Goal: Navigation & Orientation: Find specific page/section

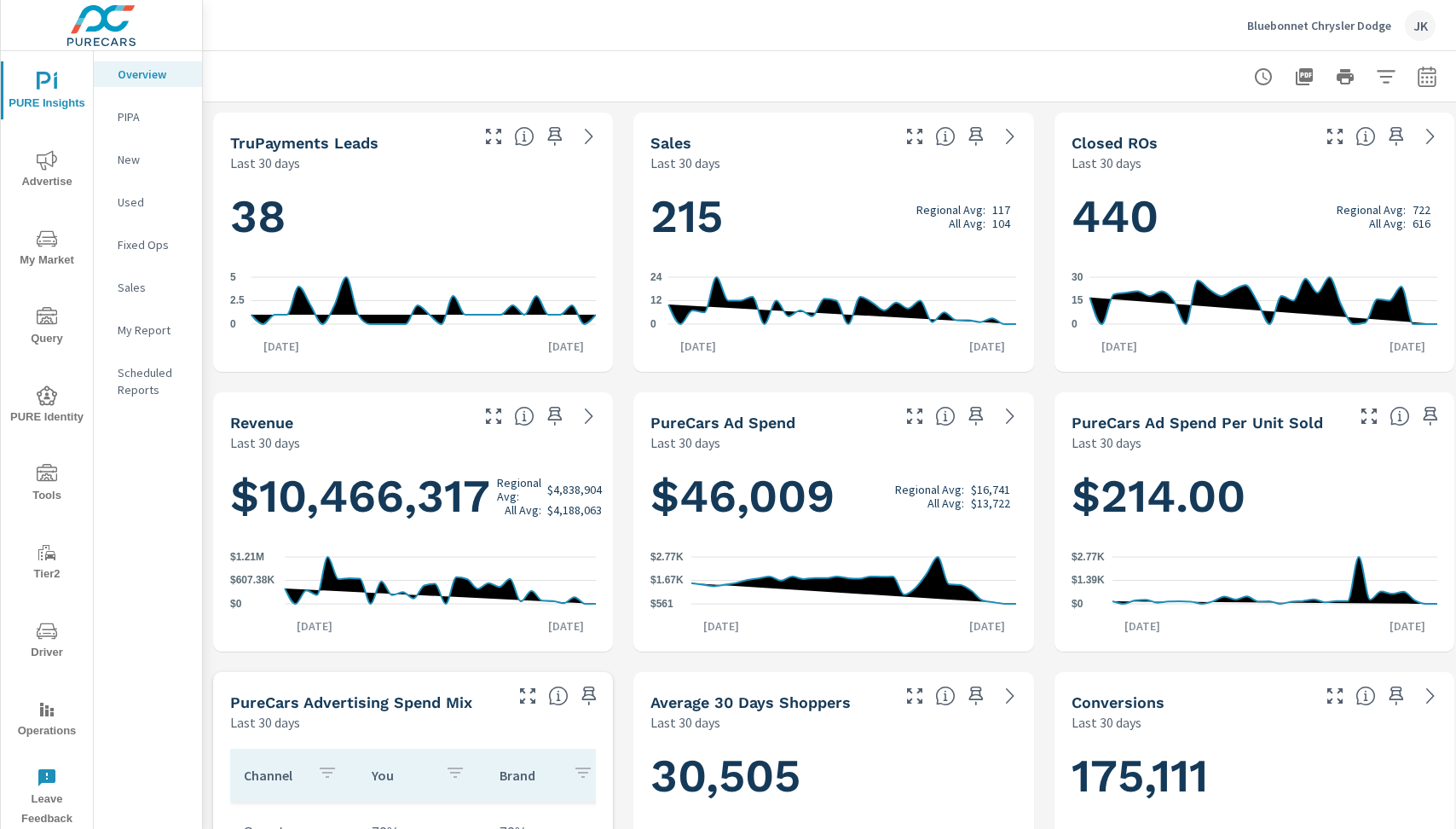
scroll to position [1, 0]
click at [1288, 20] on p "Bluebonnet Chrysler Dodge" at bounding box center [1319, 26] width 144 height 15
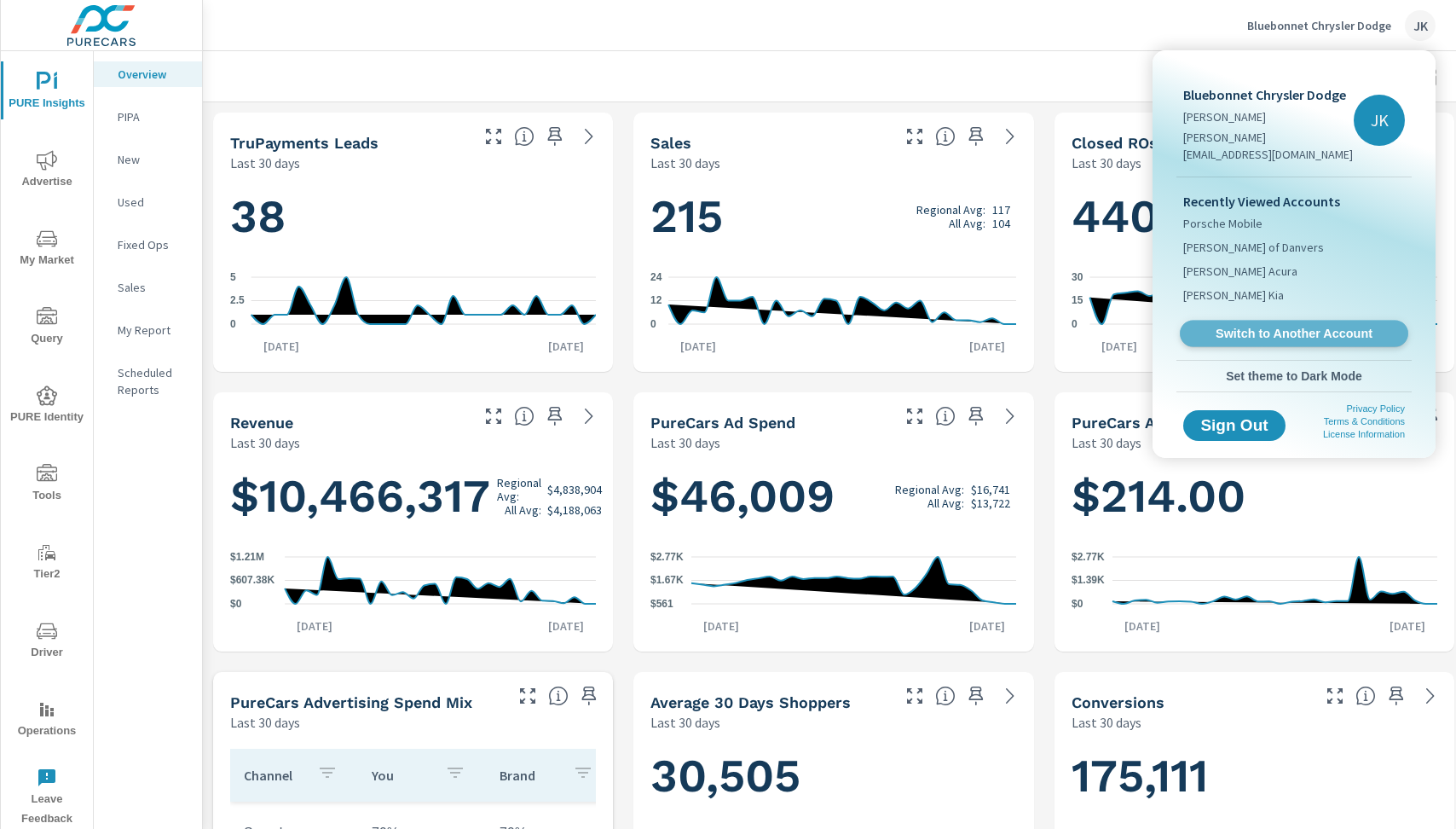
click at [1243, 326] on span "Switch to Another Account" at bounding box center [1293, 334] width 208 height 16
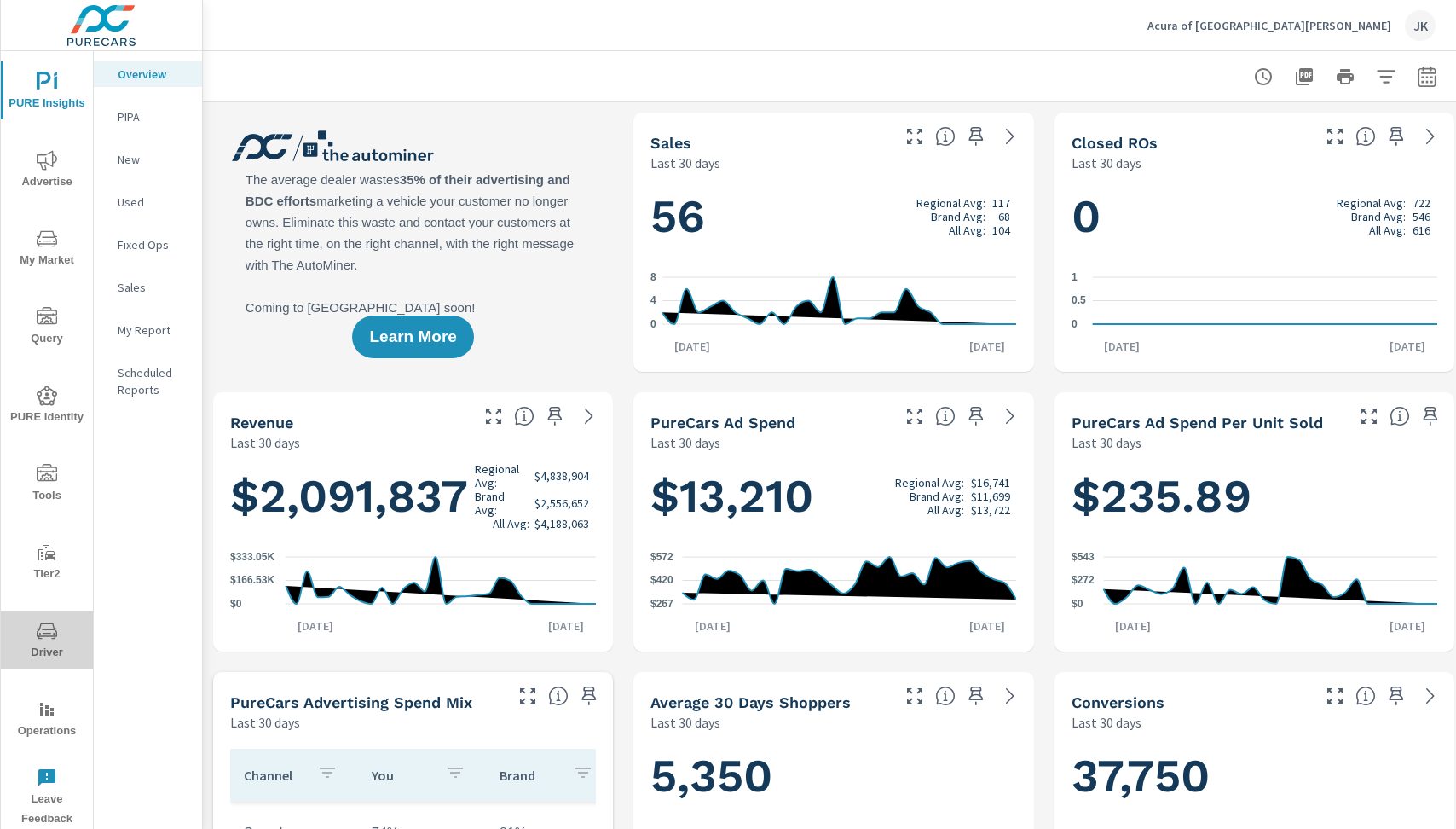
click at [38, 626] on icon "nav menu" at bounding box center [46, 630] width 20 height 20
